Goal: Task Accomplishment & Management: Manage account settings

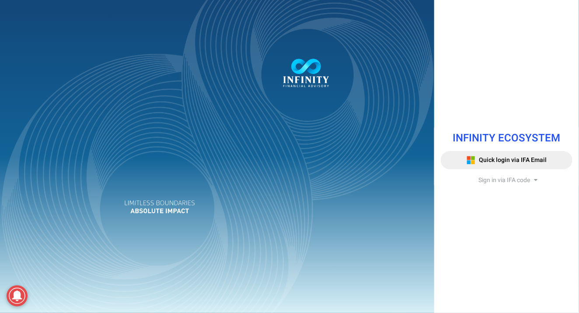
click at [515, 179] on span "Sign in via IFA code" at bounding box center [504, 179] width 52 height 9
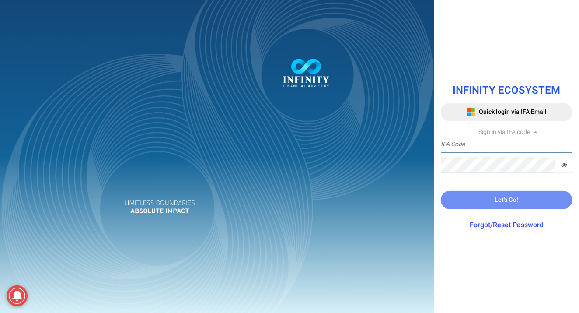
type input "IFA0168"
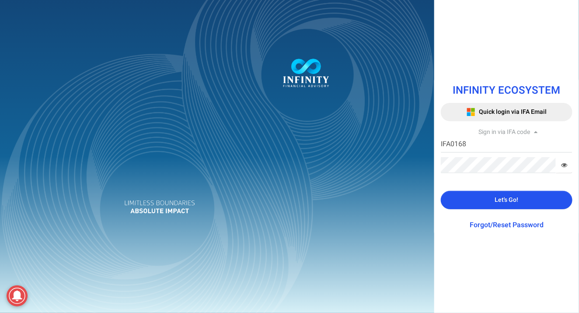
click at [499, 199] on span "Let's Go!" at bounding box center [507, 199] width 24 height 9
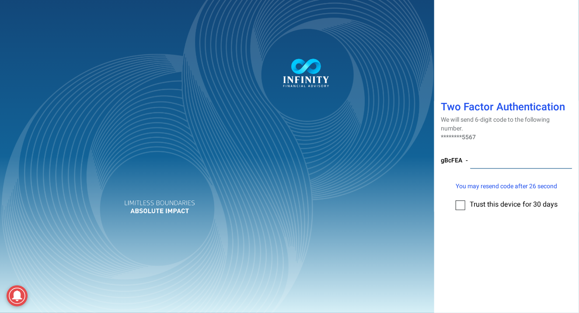
click at [476, 164] on input "number" at bounding box center [521, 161] width 102 height 16
type input "120323"
